Goal: Information Seeking & Learning: Learn about a topic

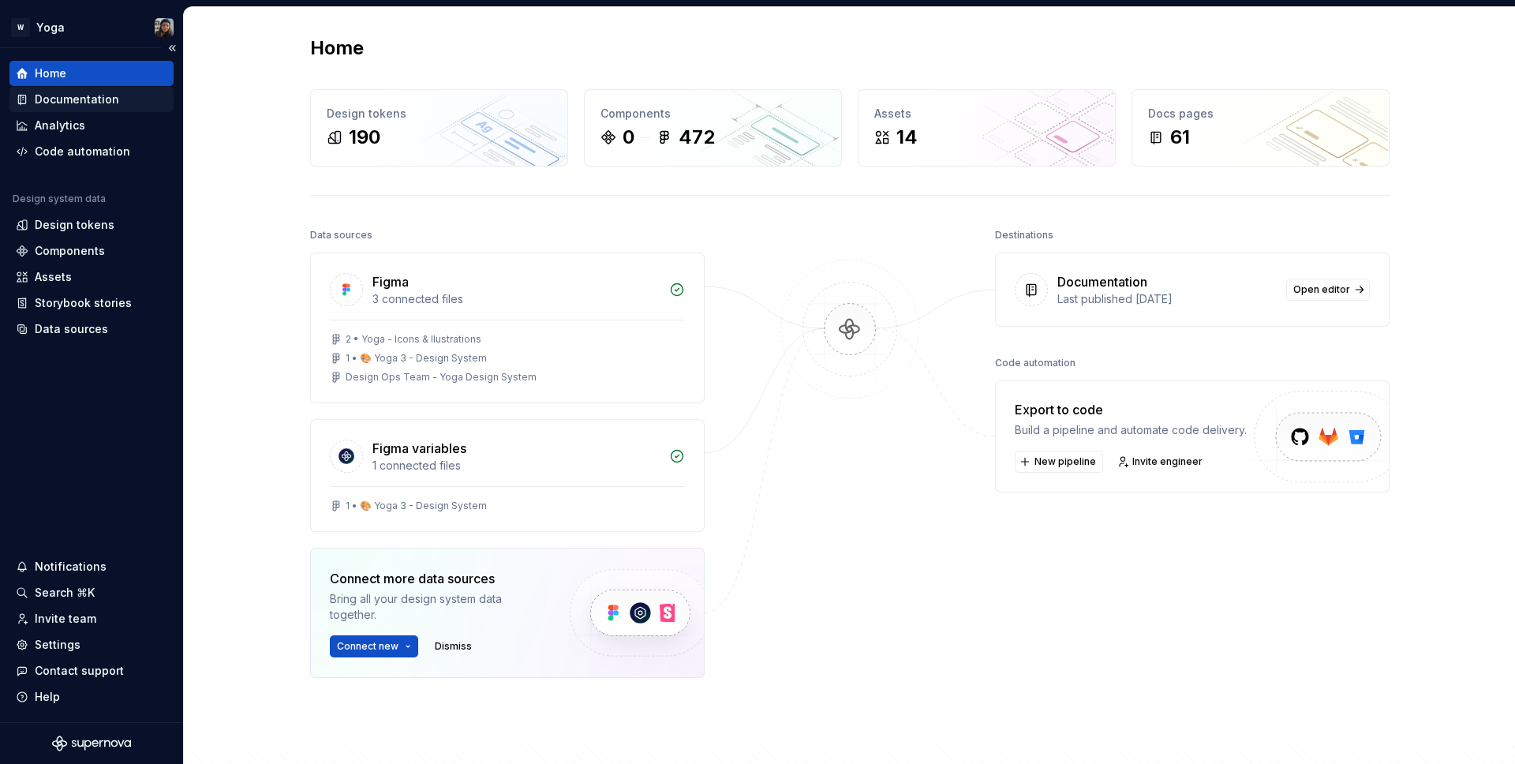
click at [109, 104] on div "Documentation" at bounding box center [77, 100] width 84 height 16
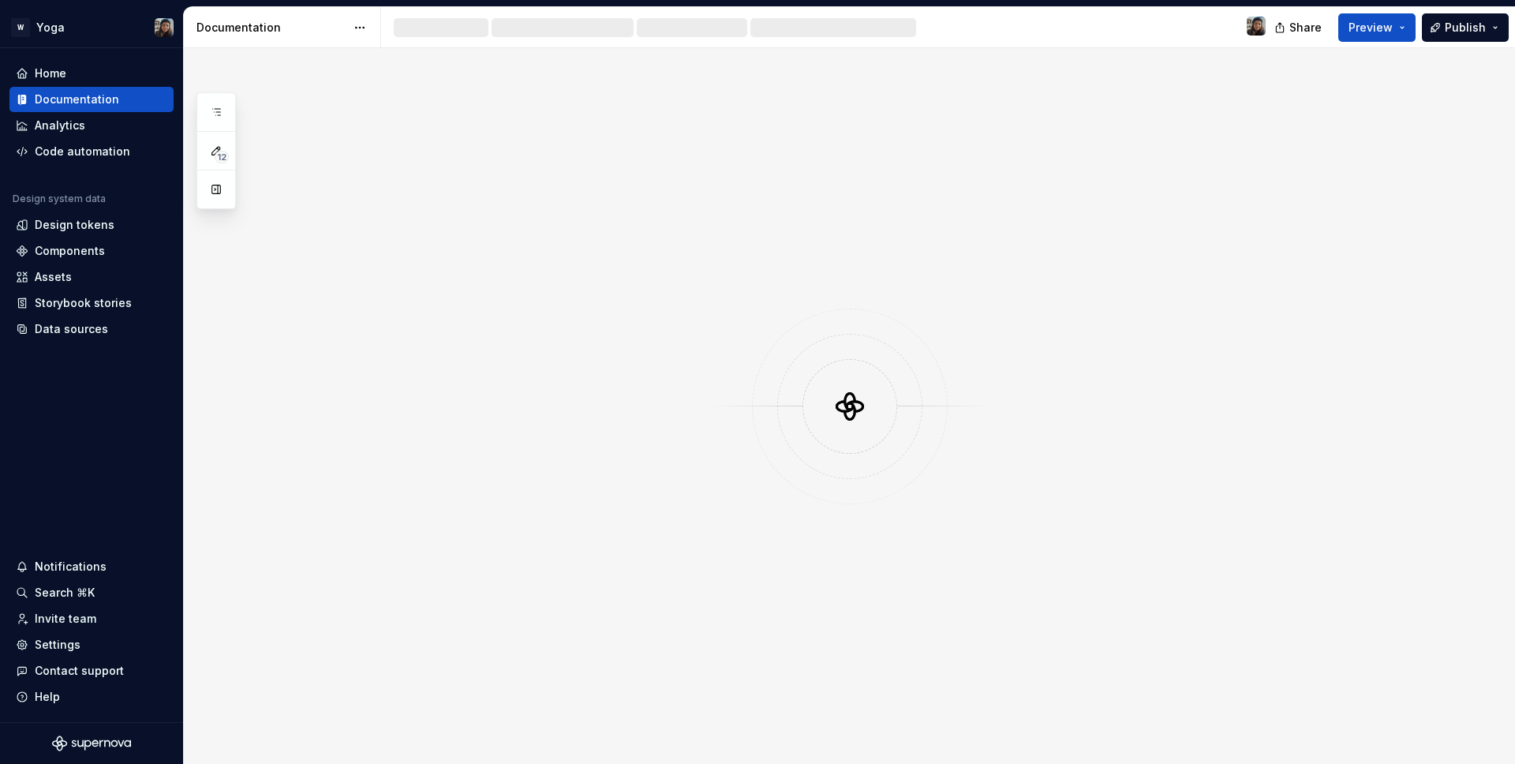
click at [1366, 37] on button "Preview" at bounding box center [1376, 27] width 77 height 28
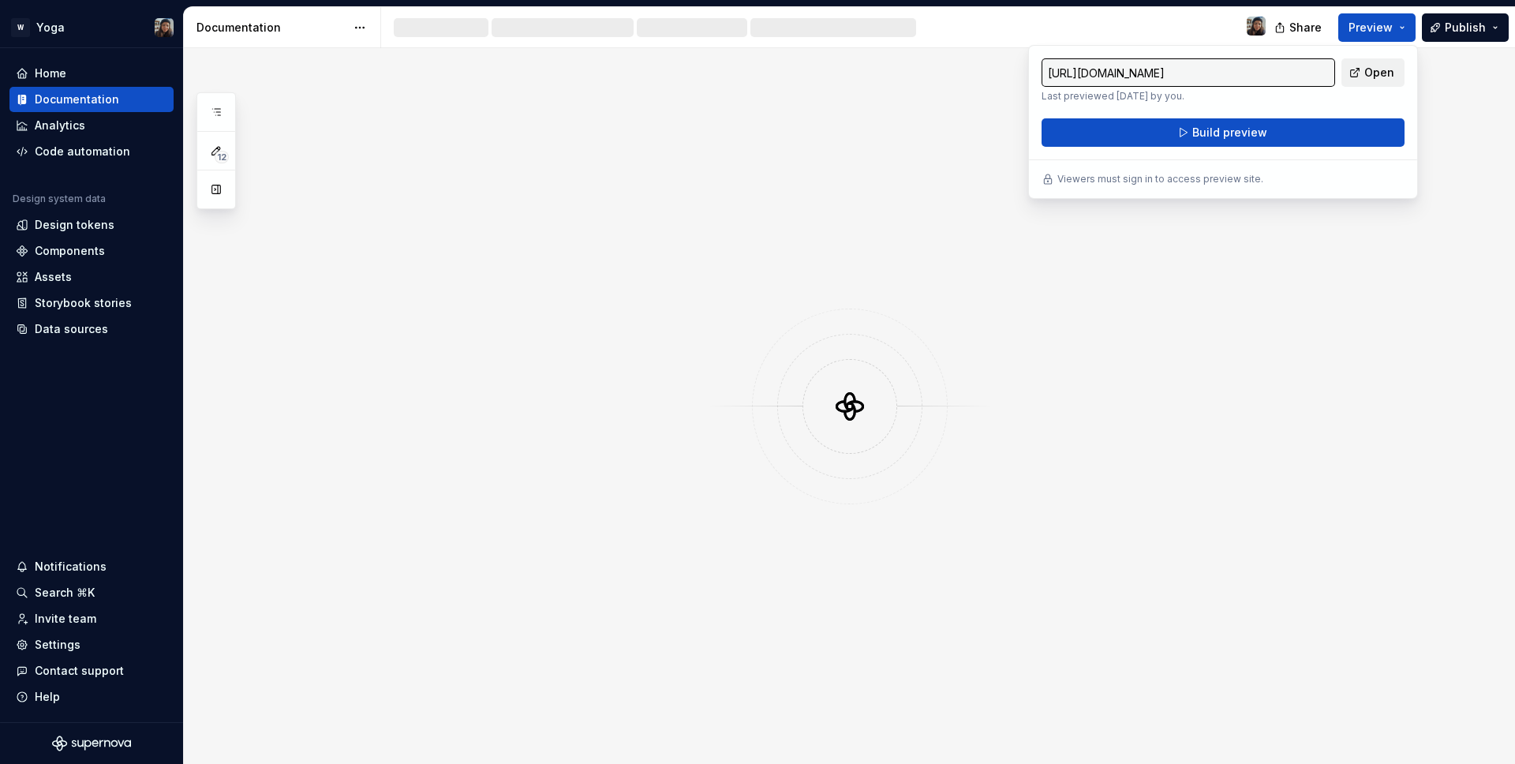
type input "[URL][DOMAIN_NAME]"
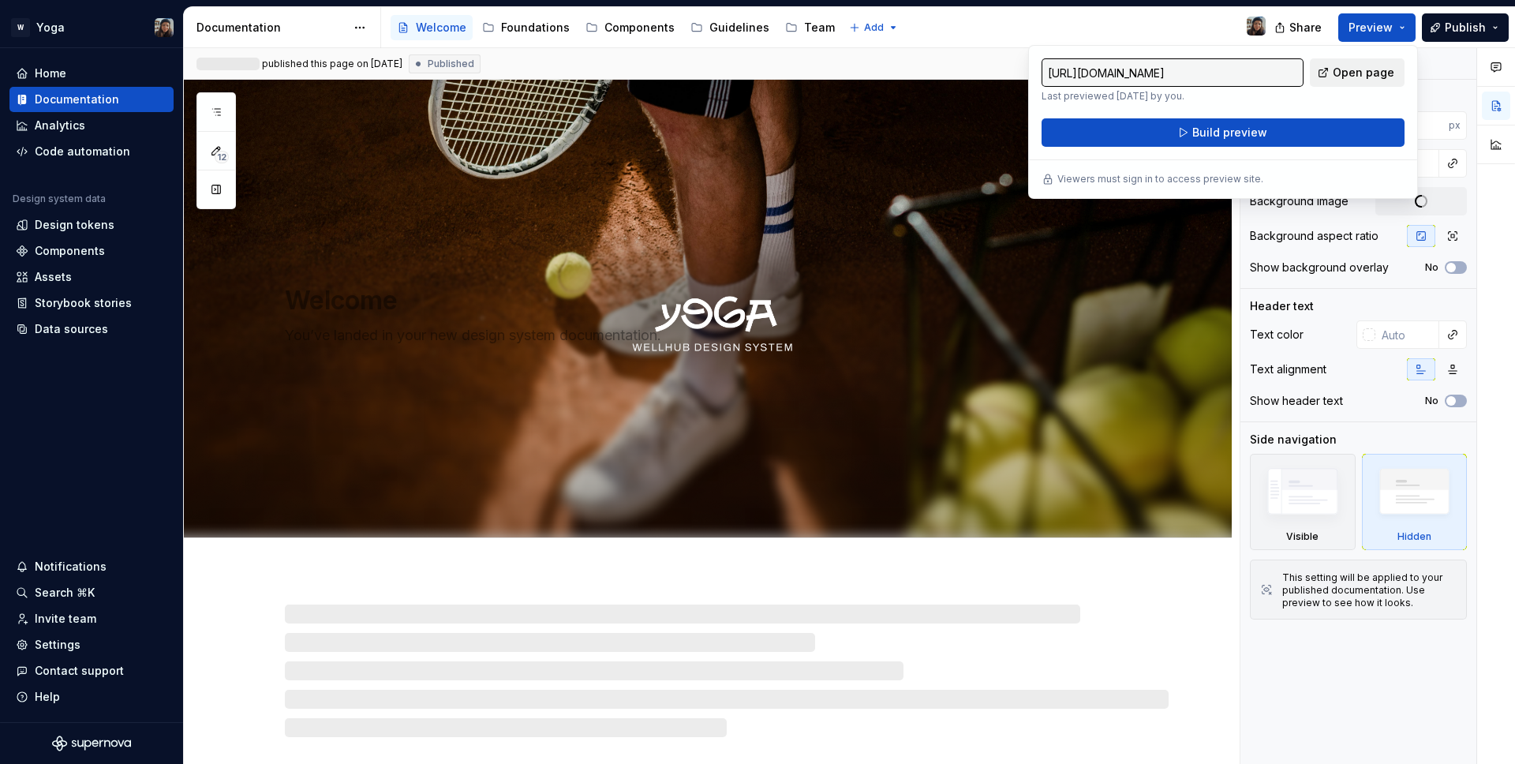
click at [1364, 77] on span "Open page" at bounding box center [1364, 73] width 62 height 16
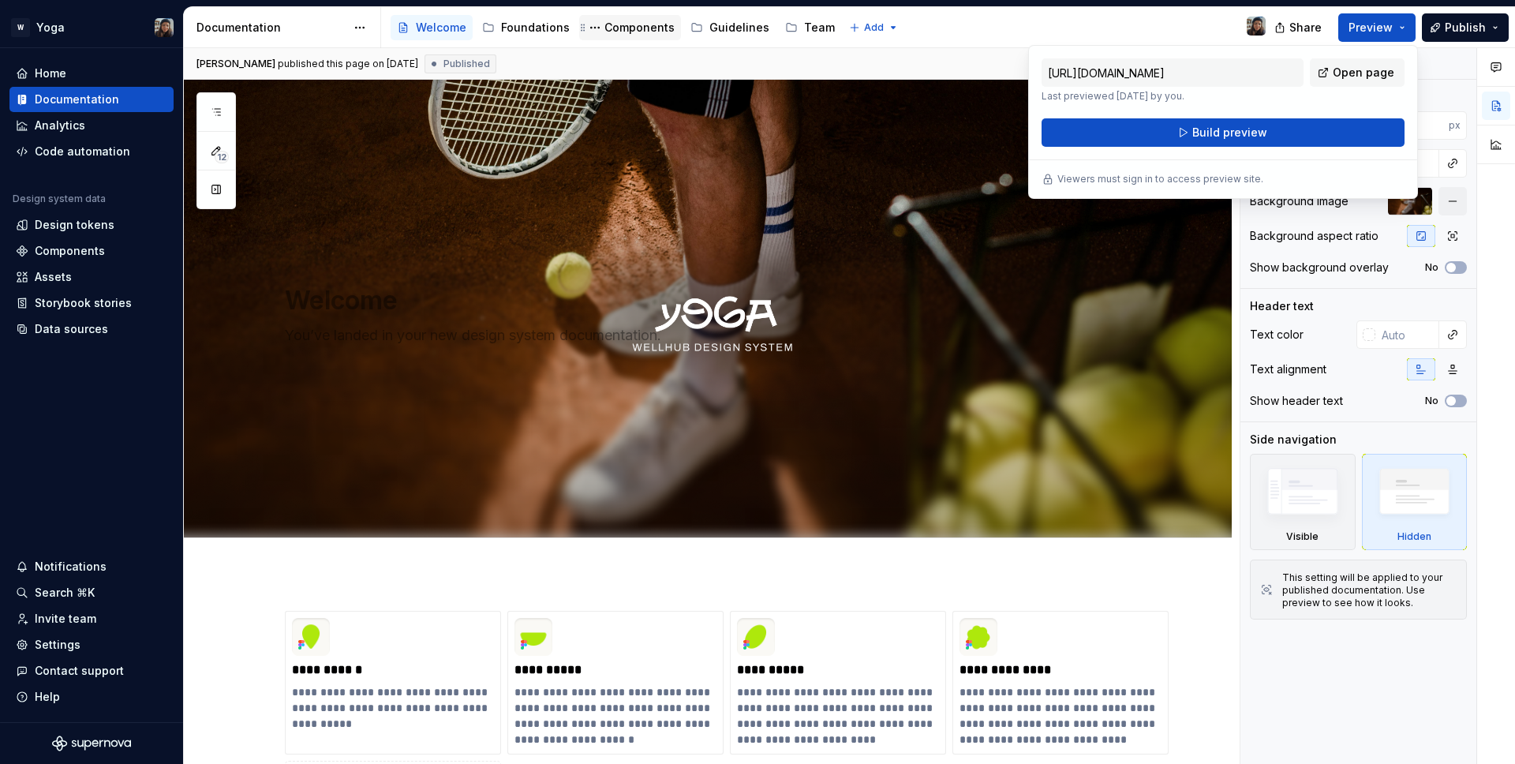
click at [605, 28] on div "Components" at bounding box center [640, 28] width 70 height 16
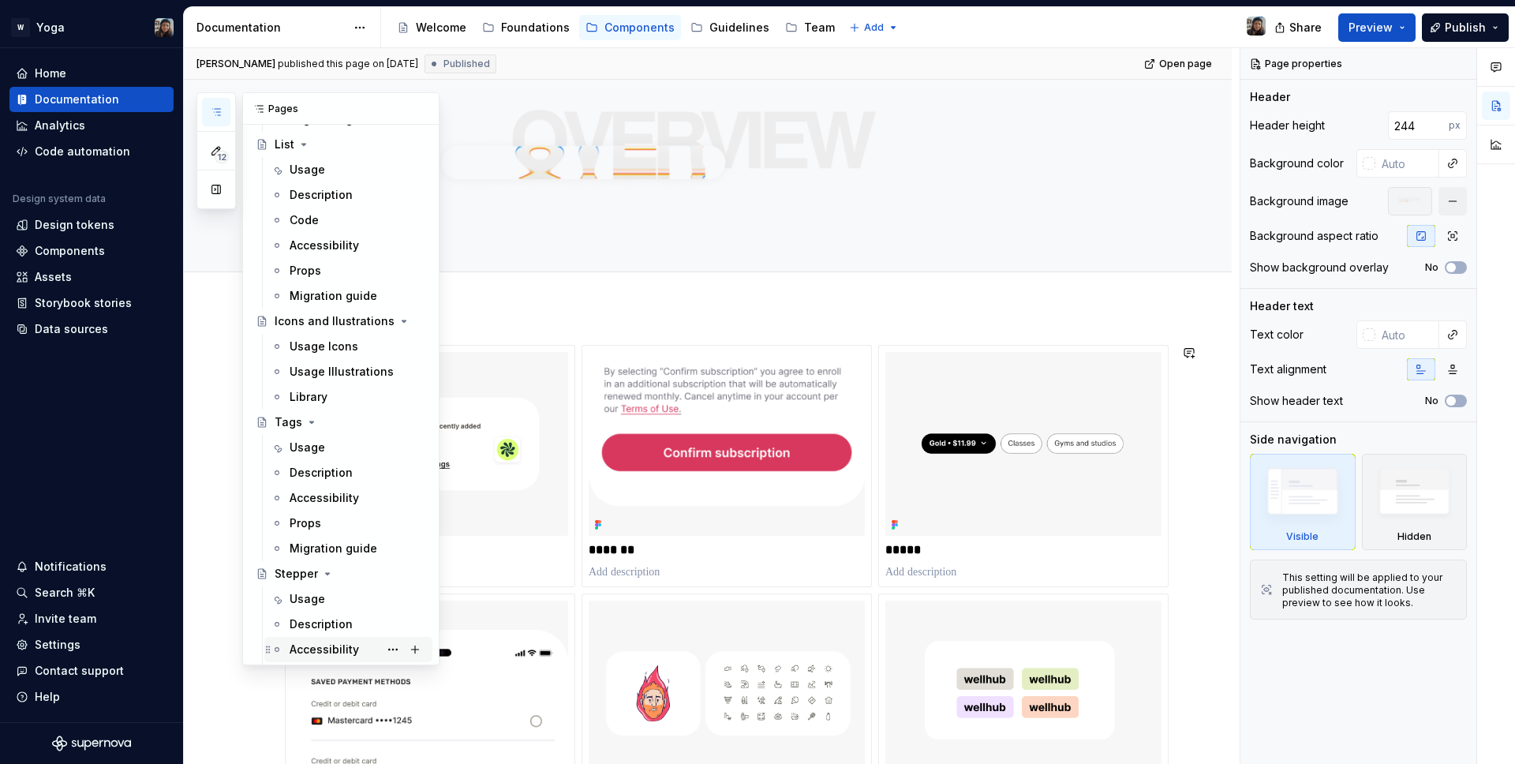
scroll to position [938, 0]
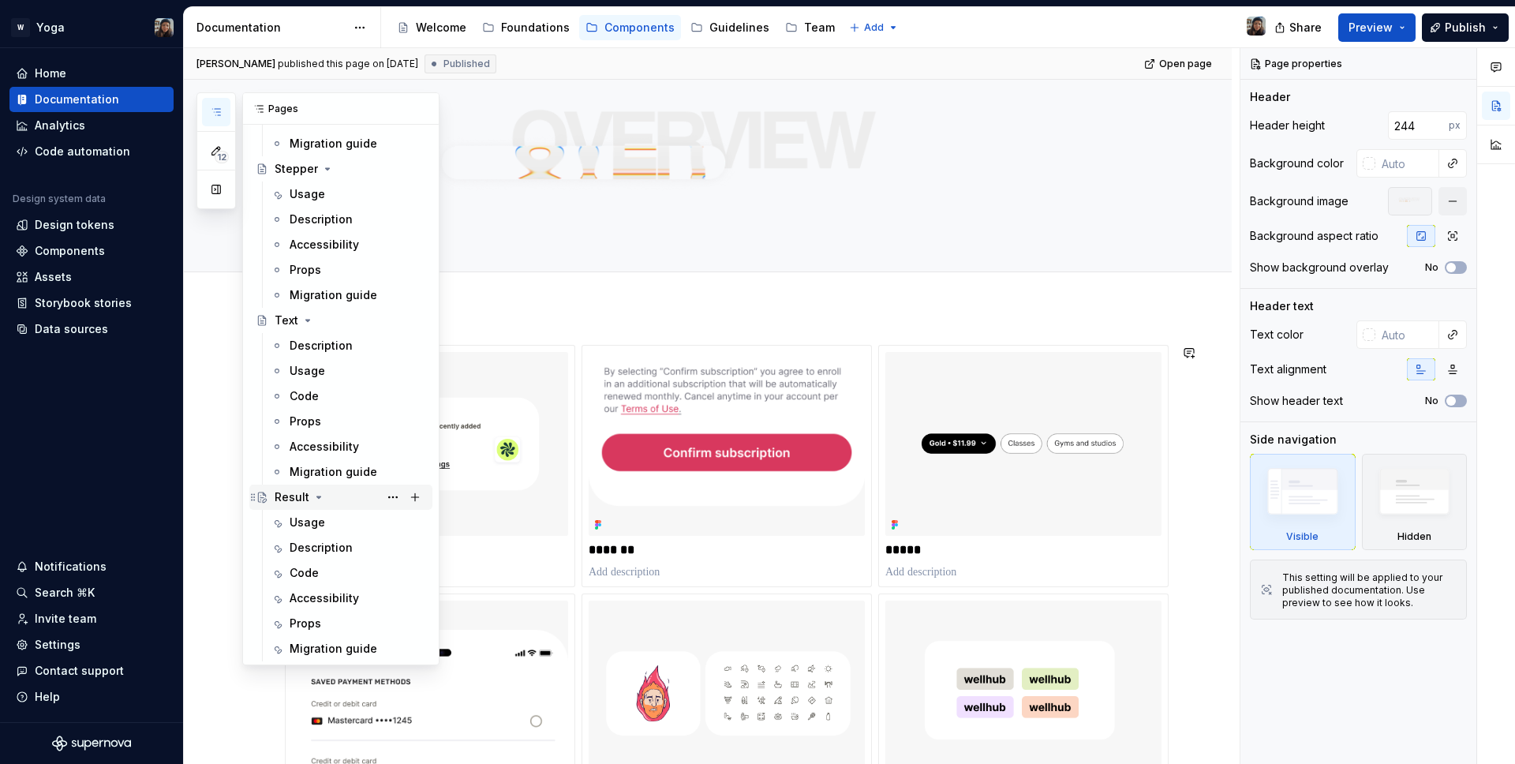
click at [345, 505] on div "Result" at bounding box center [351, 497] width 152 height 22
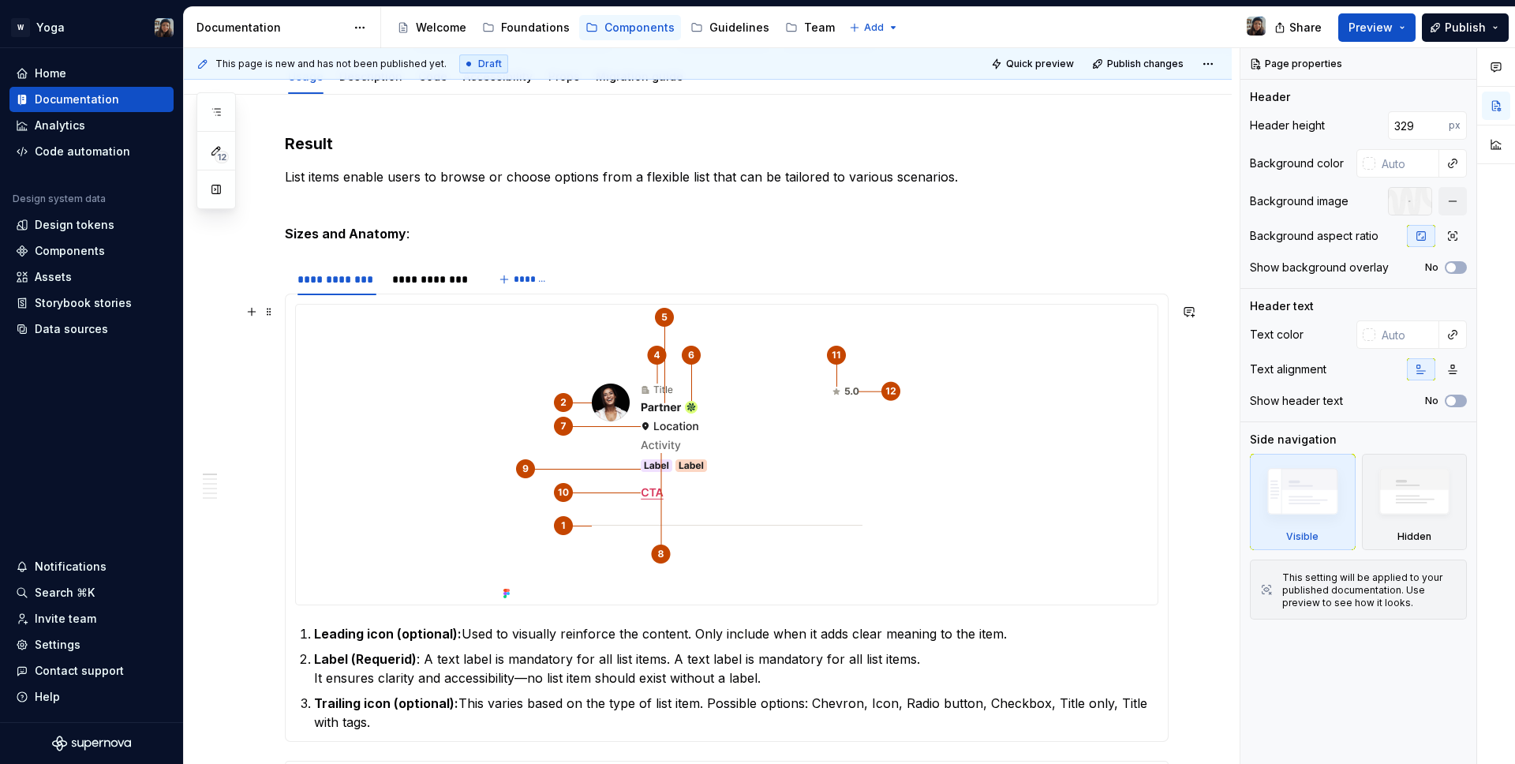
scroll to position [289, 0]
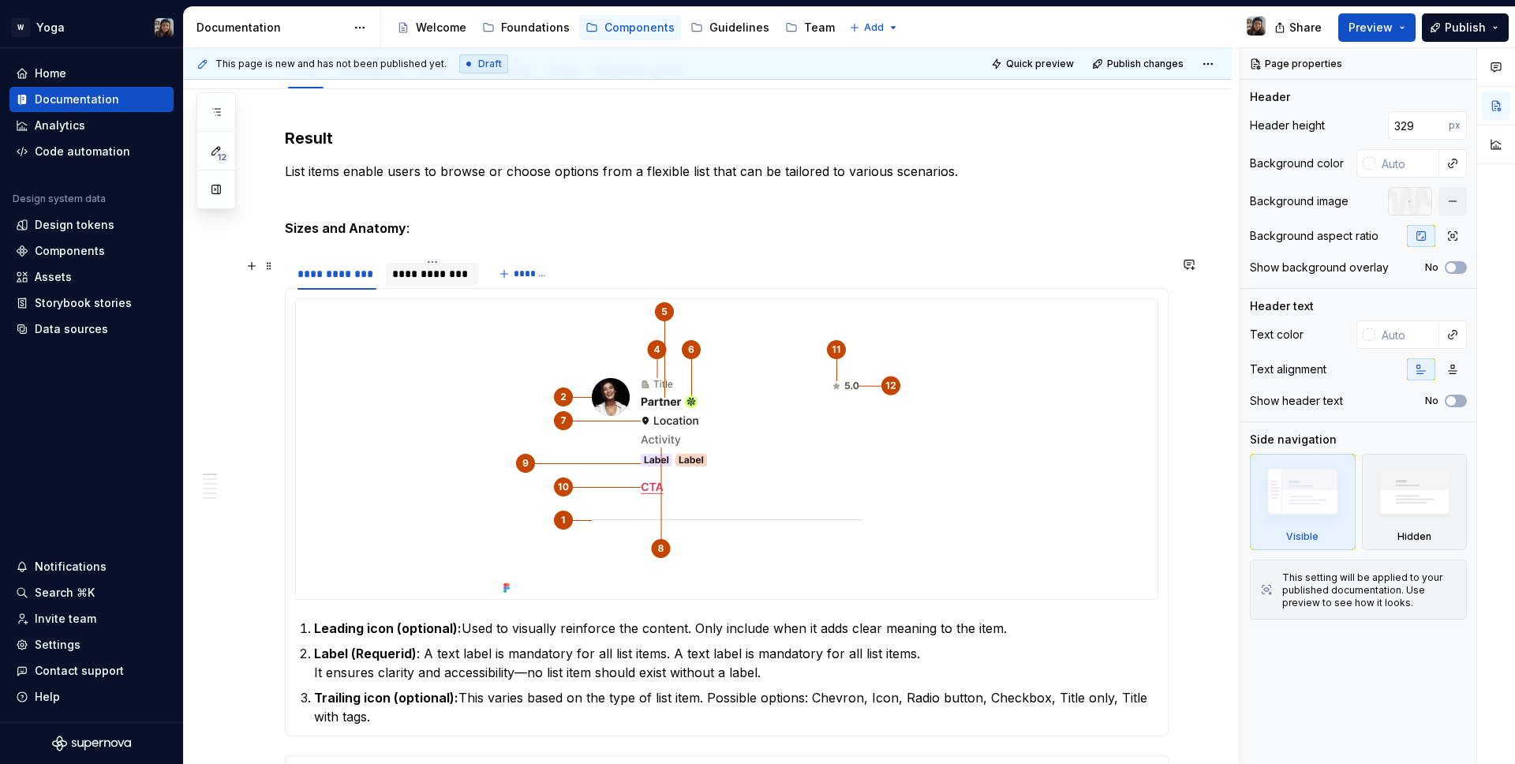
click at [416, 270] on div "**********" at bounding box center [432, 274] width 80 height 16
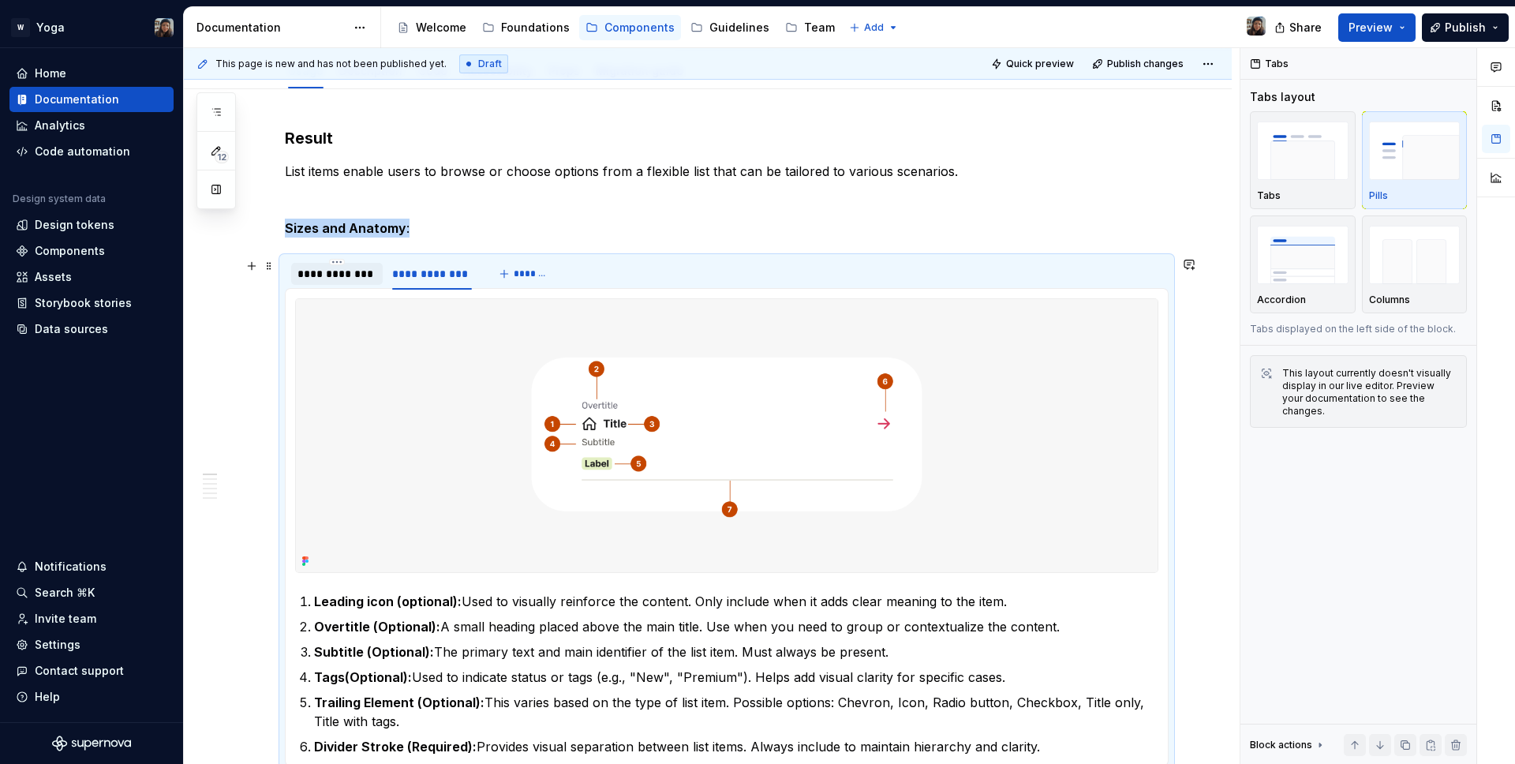
click at [328, 272] on div "**********" at bounding box center [337, 274] width 79 height 16
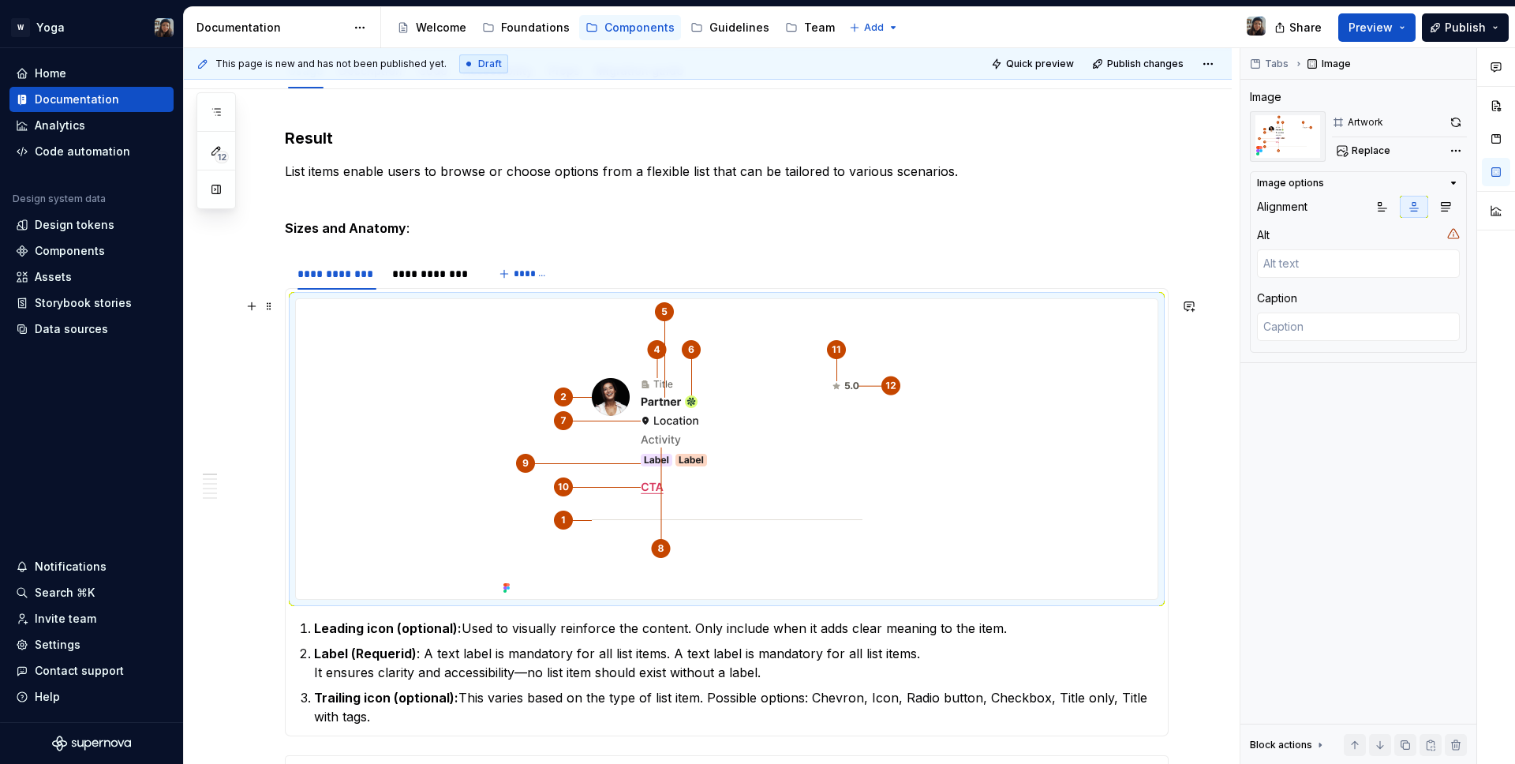
click at [867, 472] on img at bounding box center [727, 449] width 460 height 300
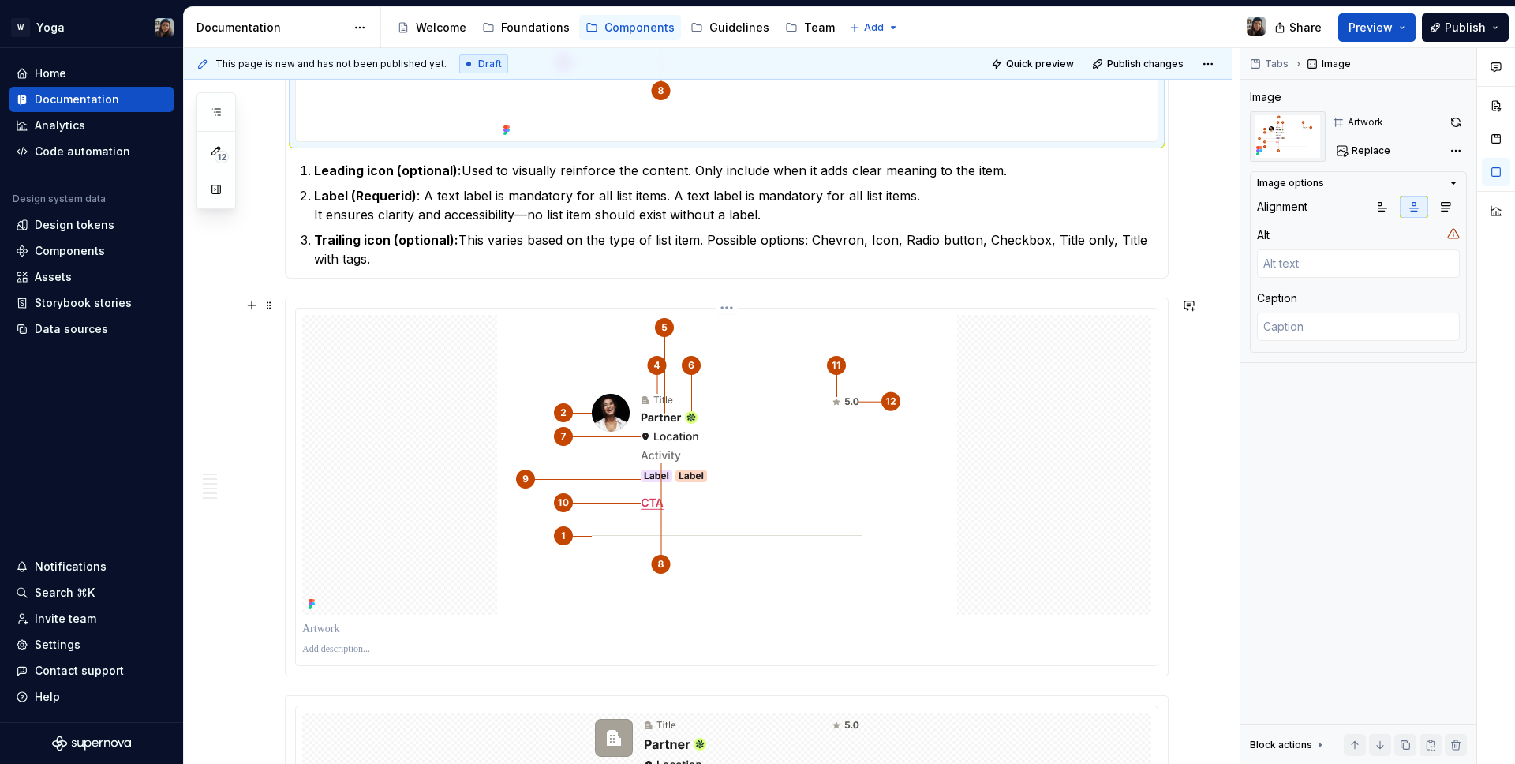
scroll to position [849, 0]
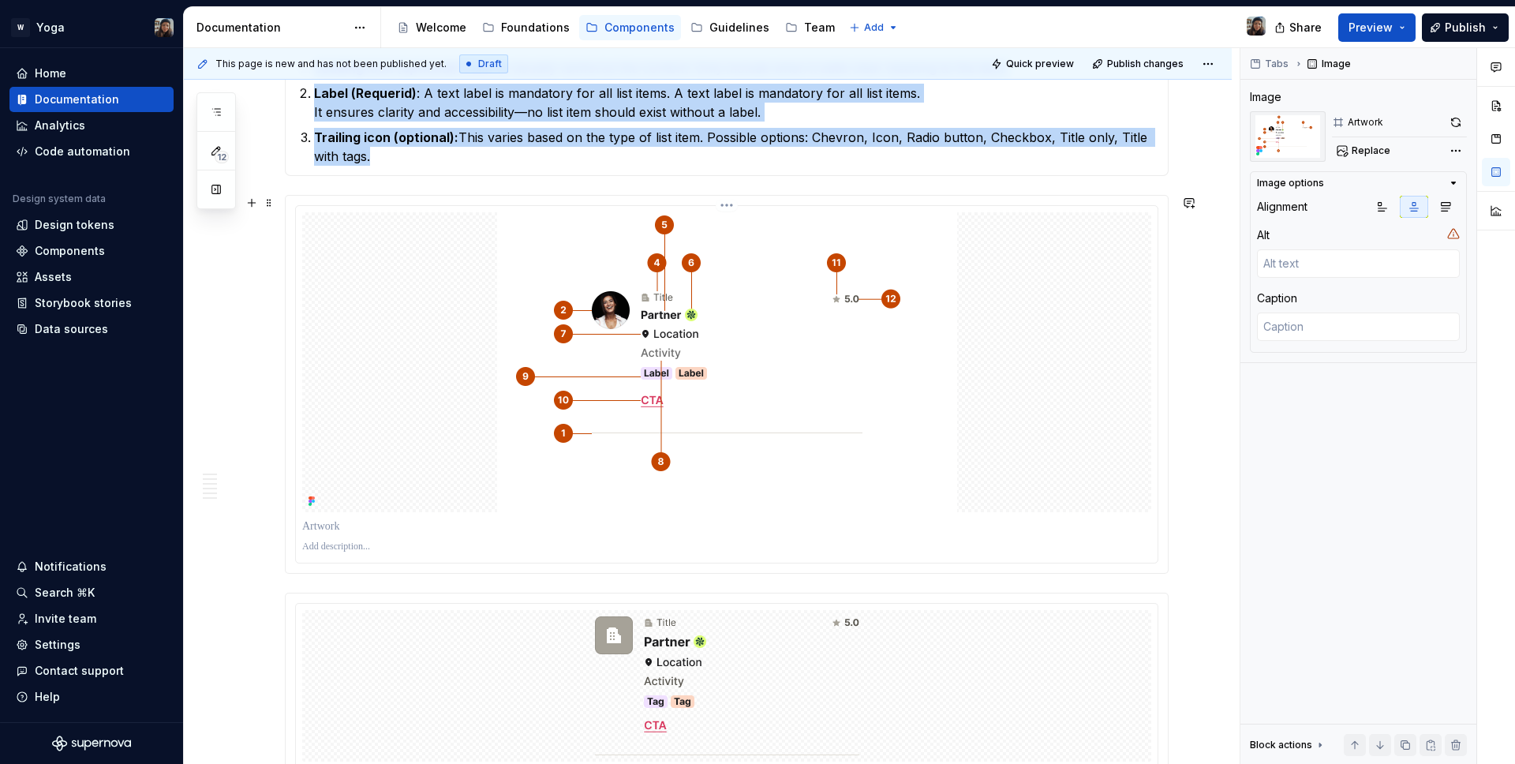
click at [828, 384] on img at bounding box center [727, 362] width 460 height 300
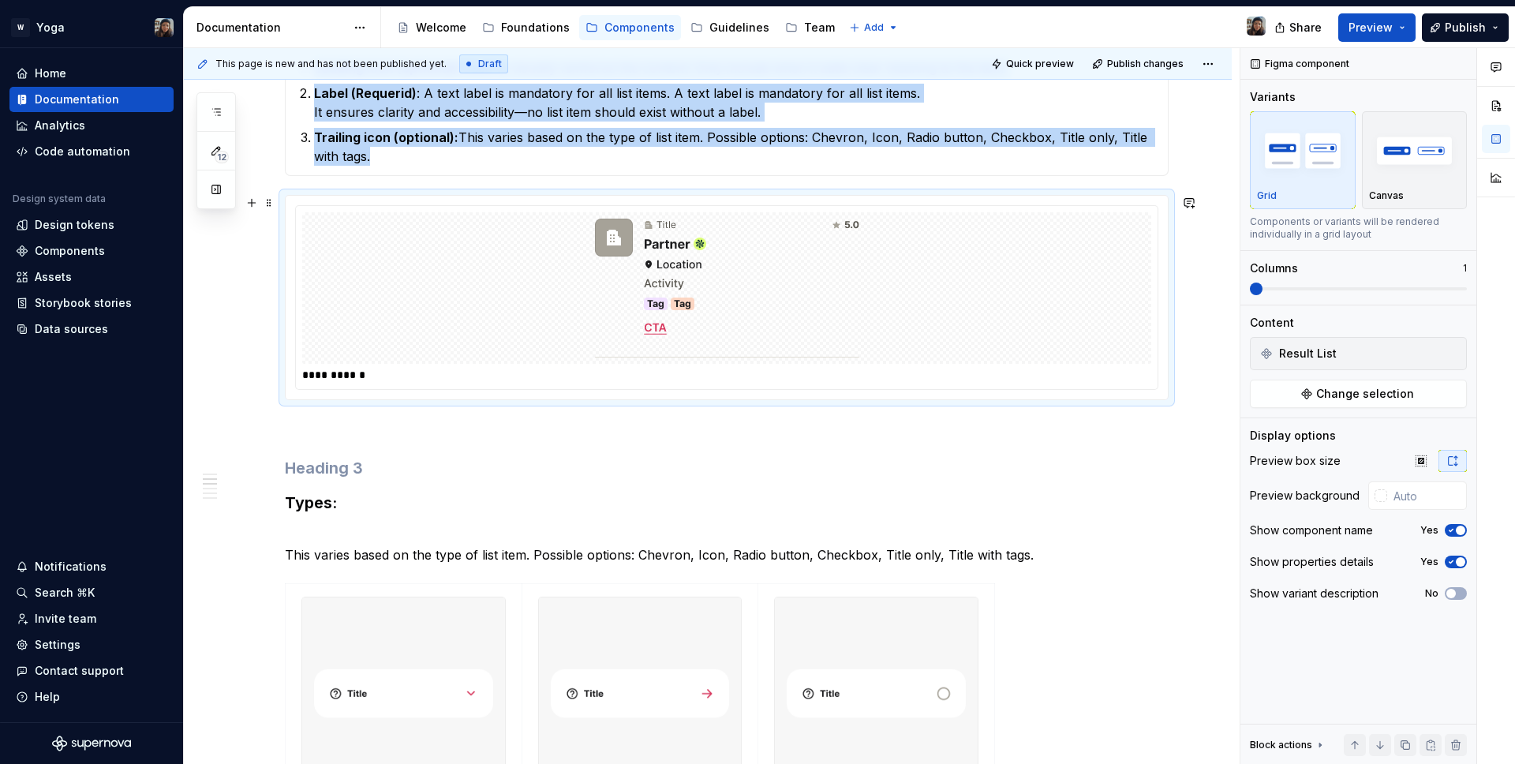
click at [708, 360] on div at bounding box center [726, 288] width 849 height 152
click at [718, 288] on img at bounding box center [727, 288] width 264 height 139
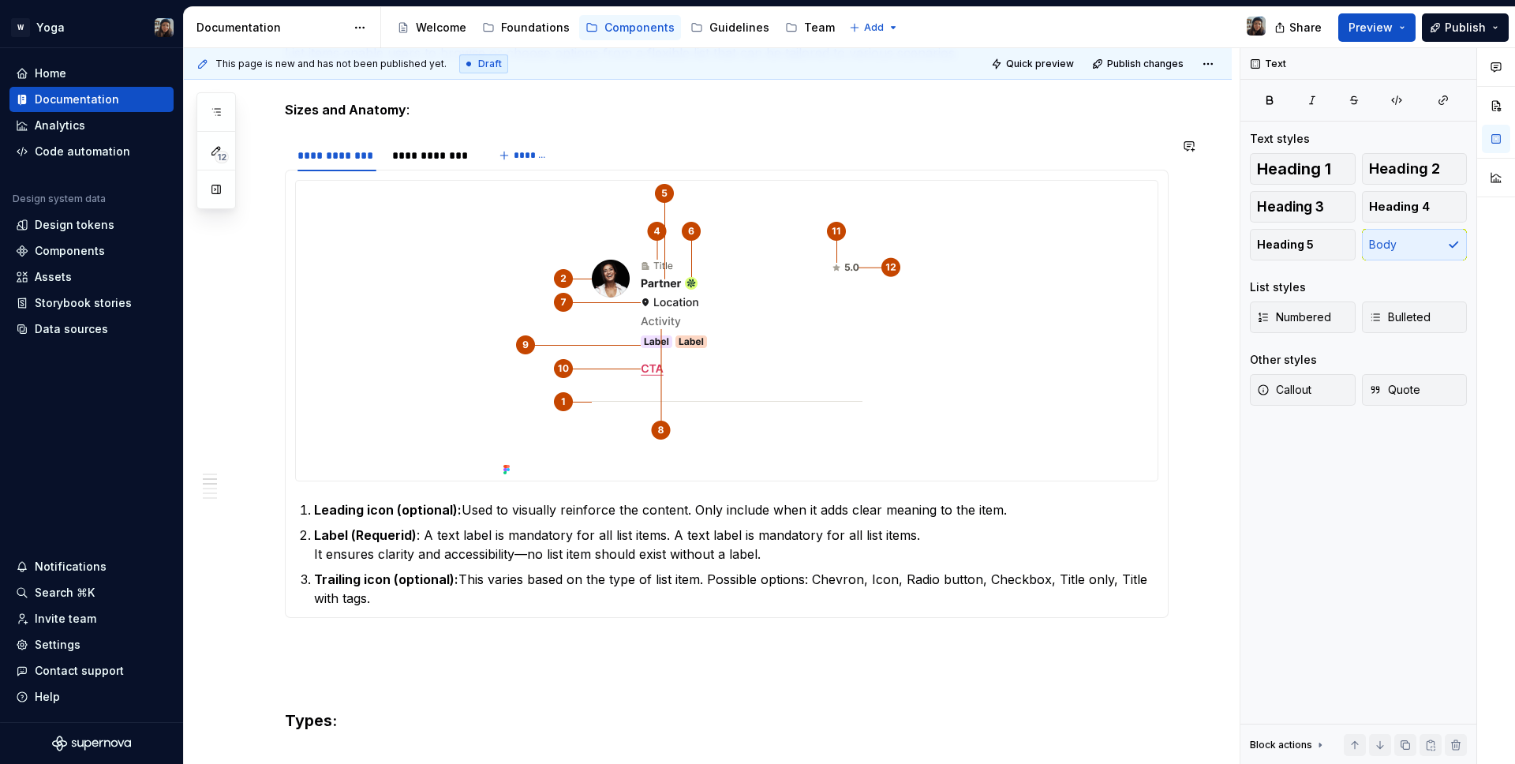
scroll to position [408, 0]
type textarea "*"
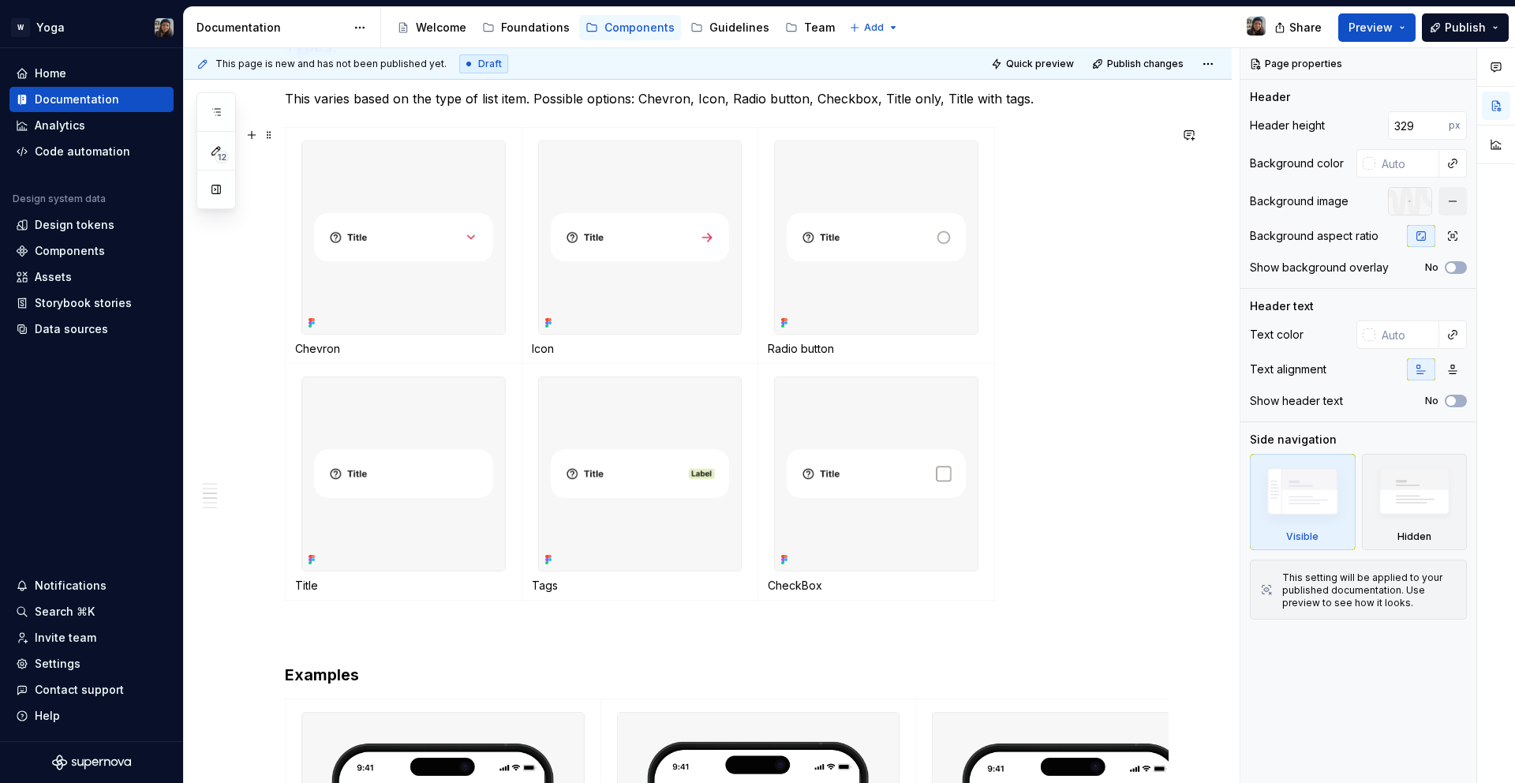
scroll to position [1084, 0]
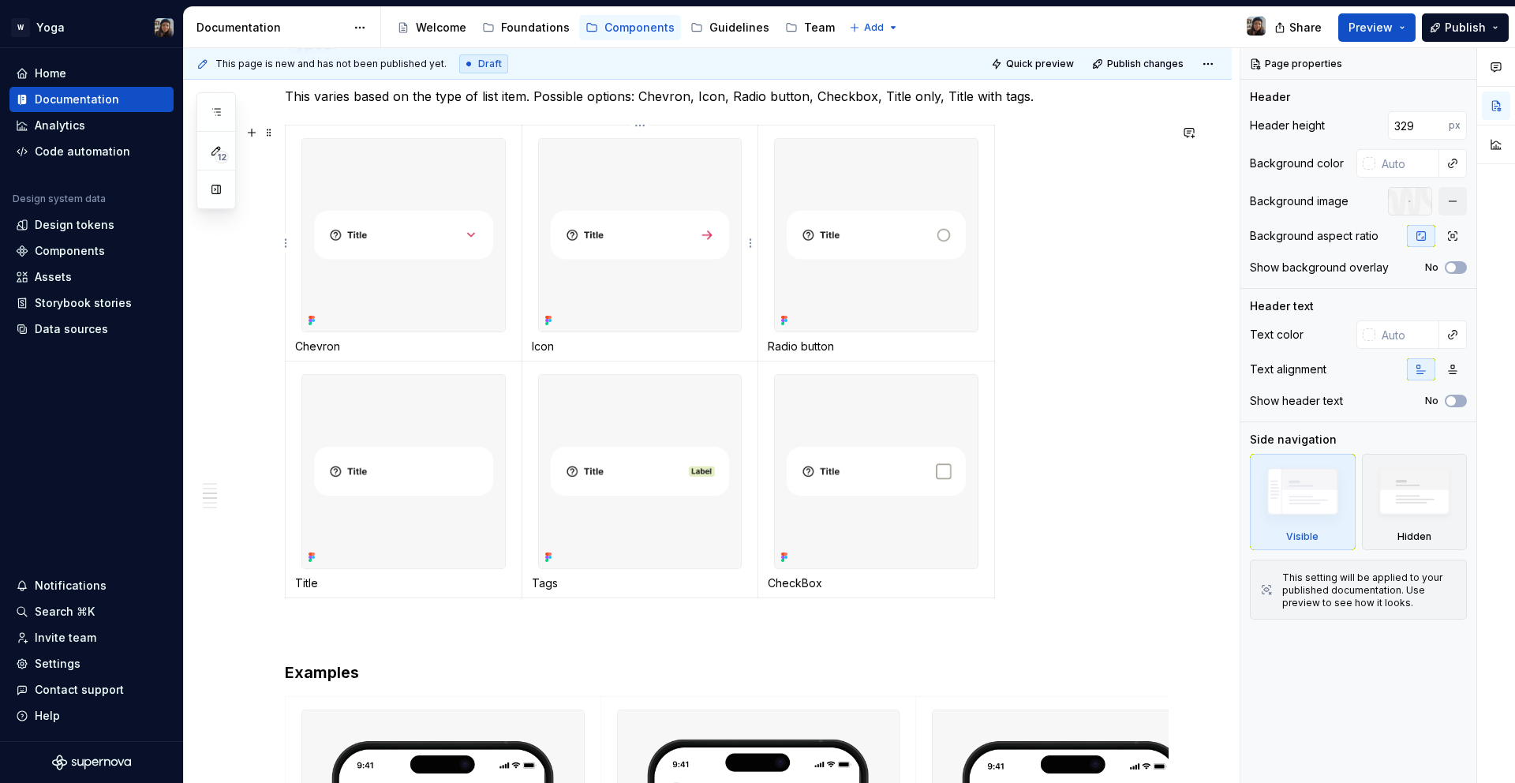
click at [549, 254] on img at bounding box center [640, 235] width 203 height 193
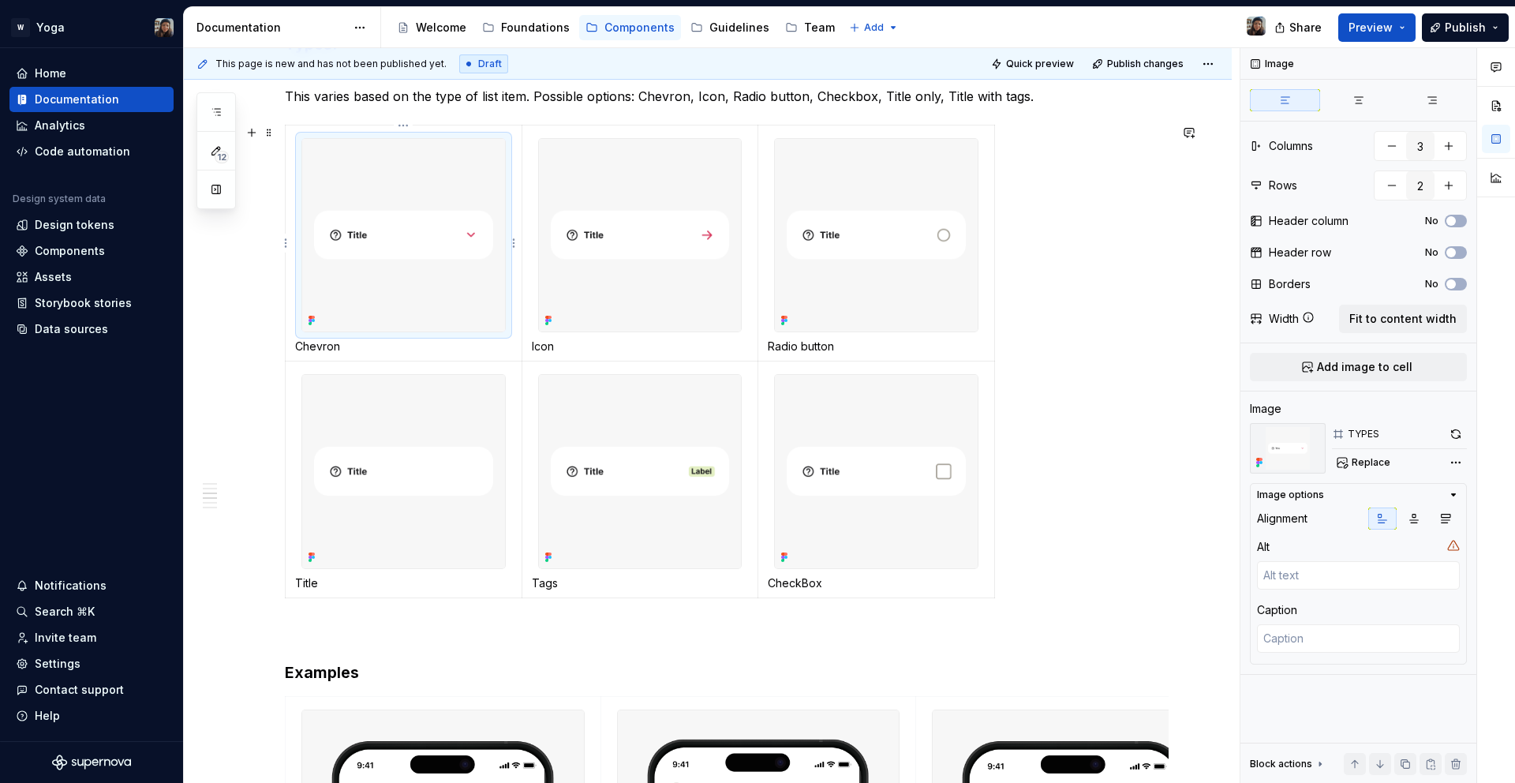
click at [397, 227] on img at bounding box center [403, 235] width 203 height 193
type textarea "*"
